Goal: Transaction & Acquisition: Purchase product/service

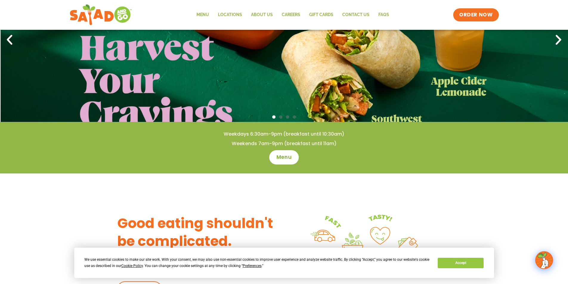
scroll to position [89, 0]
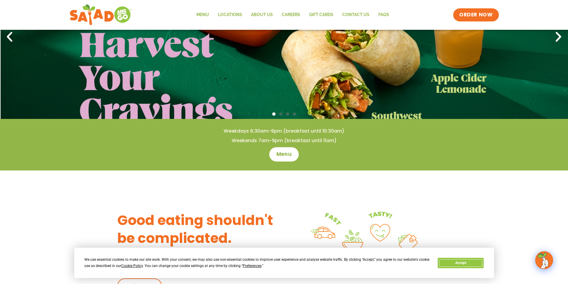
click at [460, 263] on button "Accept" at bounding box center [461, 263] width 46 height 10
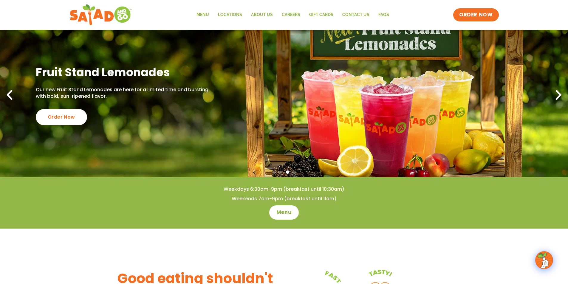
scroll to position [0, 0]
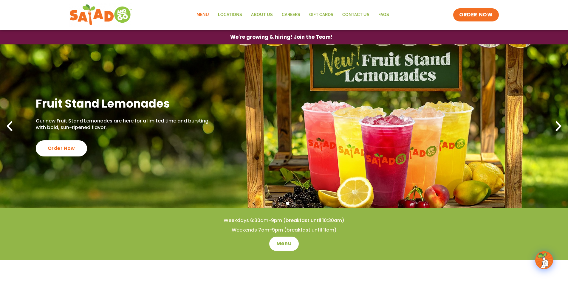
click at [200, 15] on link "Menu" at bounding box center [202, 15] width 21 height 14
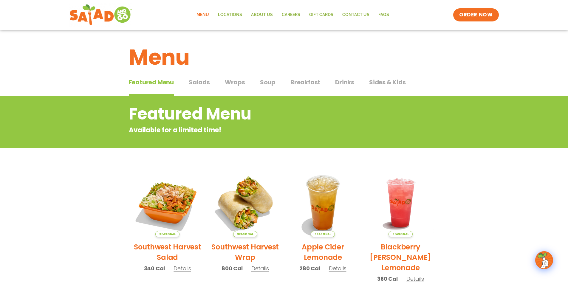
click at [196, 80] on span "Salads" at bounding box center [199, 82] width 21 height 9
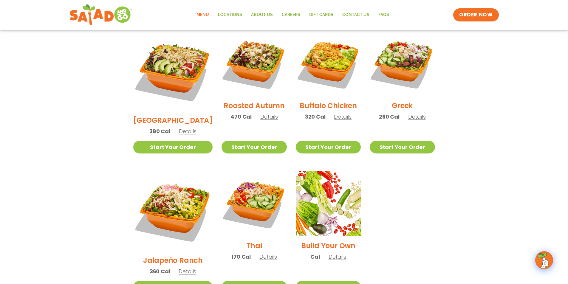
scroll to position [328, 0]
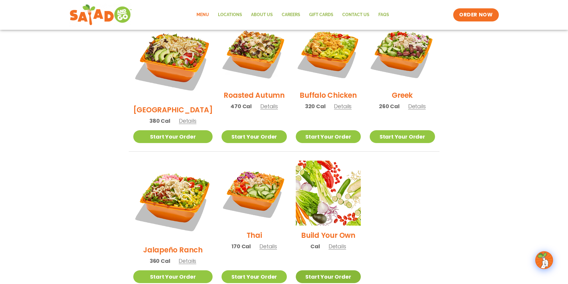
click at [317, 271] on link "Start Your Order" at bounding box center [328, 277] width 65 height 13
